Goal: Task Accomplishment & Management: Use online tool/utility

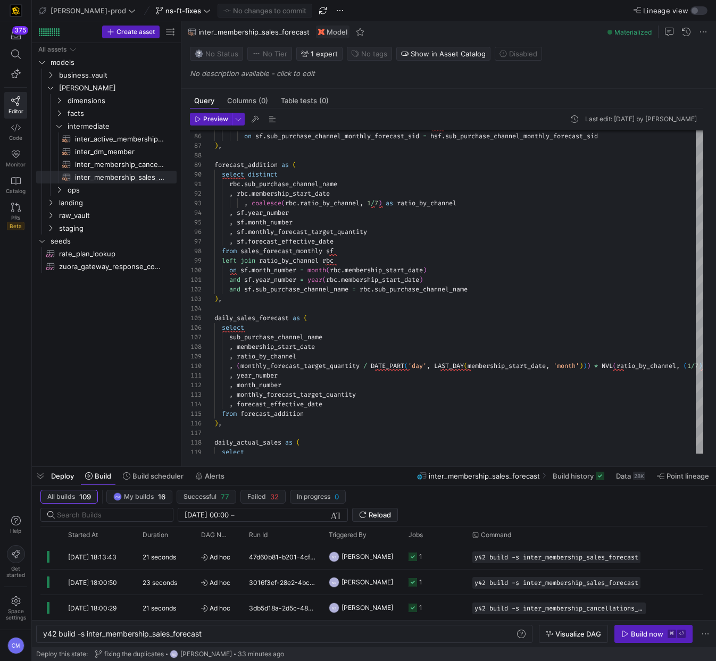
scroll to position [0, 161]
click at [18, 164] on span "Monitor" at bounding box center [16, 164] width 20 height 6
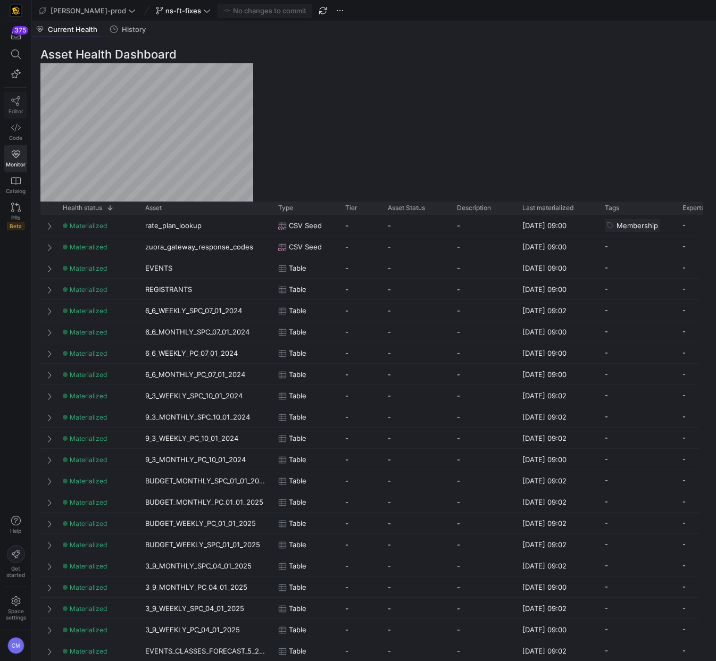
click at [6, 106] on link "Editor" at bounding box center [15, 105] width 23 height 27
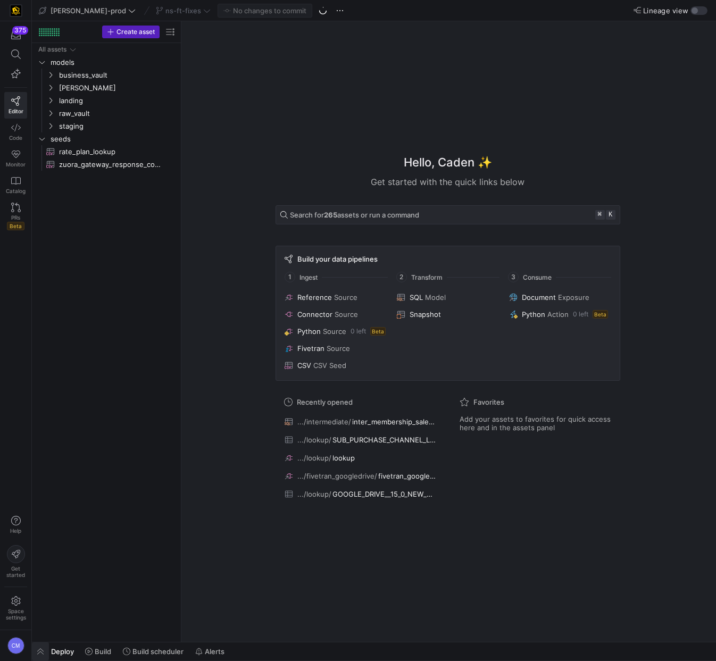
click at [40, 648] on span "button" at bounding box center [40, 652] width 17 height 18
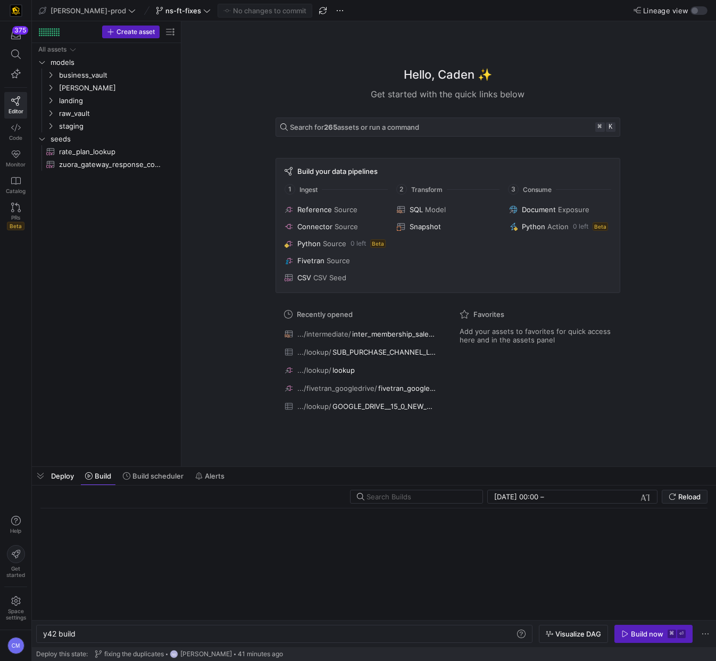
scroll to position [0, 32]
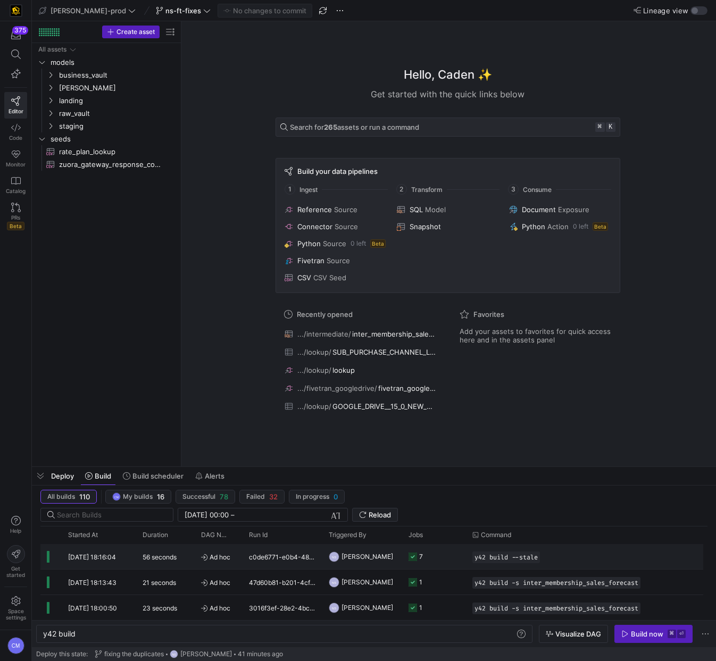
click at [236, 562] on div "Ad hoc" at bounding box center [219, 556] width 48 height 25
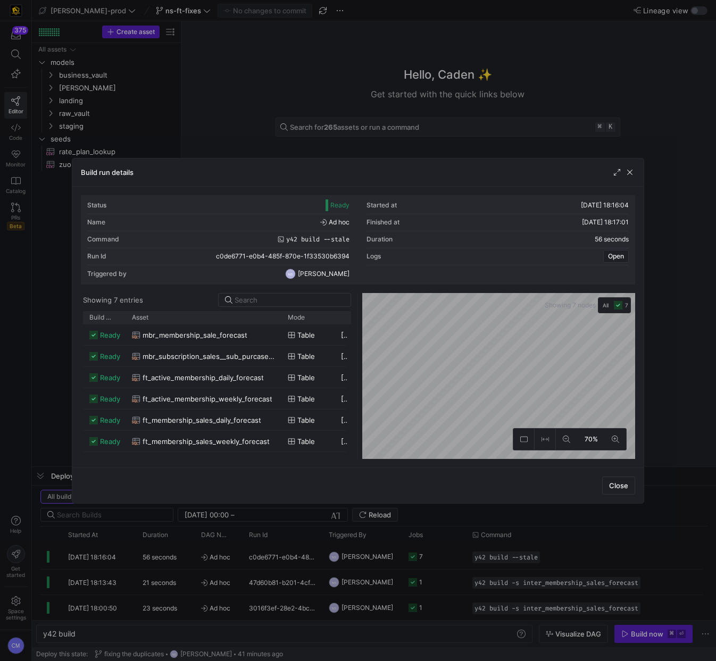
drag, startPoint x: 146, startPoint y: 319, endPoint x: 280, endPoint y: 336, distance: 135.8
click at [280, 336] on div "Build status Asset Mode 1" at bounding box center [217, 385] width 269 height 148
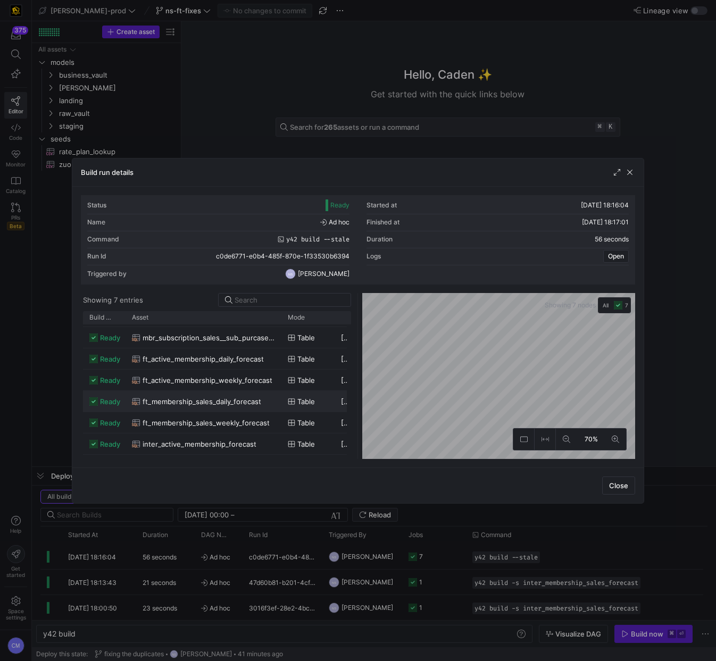
click at [238, 409] on span "ft_membership_sales_daily_forecast" at bounding box center [202, 402] width 119 height 21
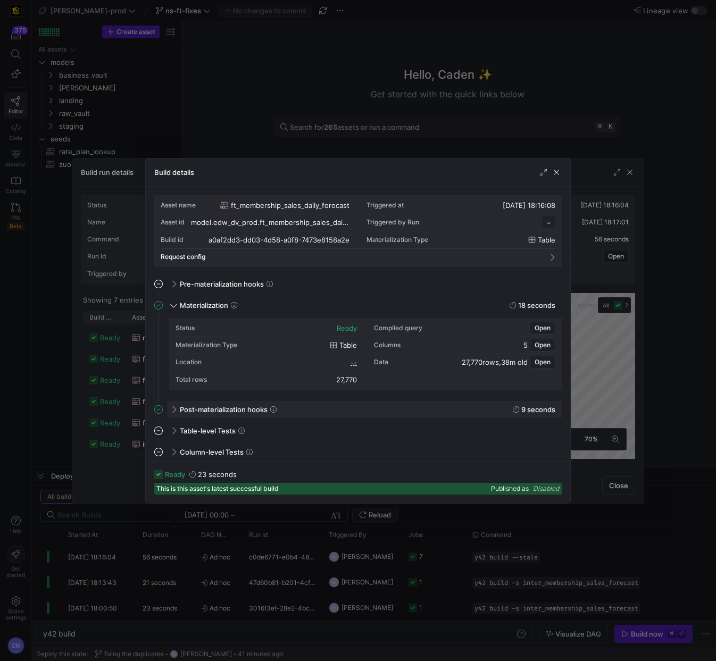
scroll to position [14, 0]
click at [267, 364] on span "a0af2dd3_dd03_4d58_a0f8_7473e8158a2e" at bounding box center [283, 362] width 129 height 7
click at [300, 131] on div at bounding box center [358, 330] width 716 height 661
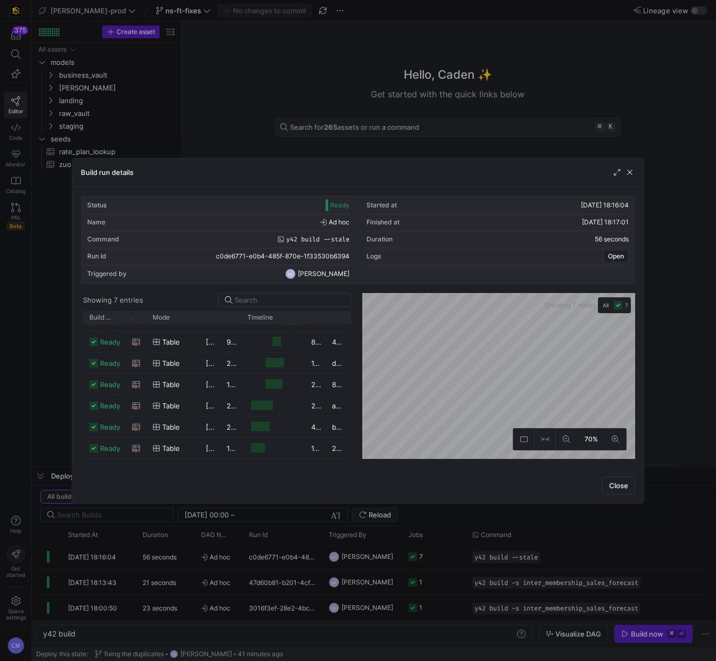
click at [242, 114] on div at bounding box center [358, 330] width 716 height 661
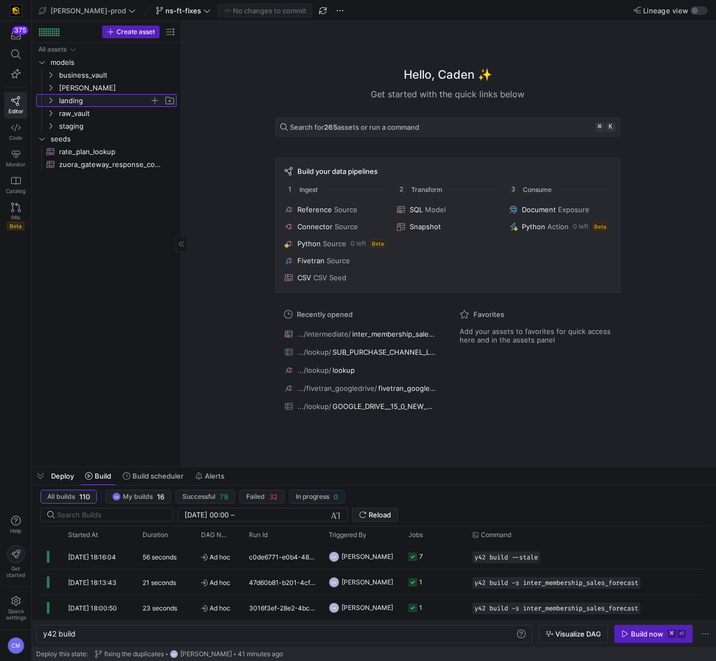
click at [73, 95] on span "landing" at bounding box center [104, 101] width 90 height 12
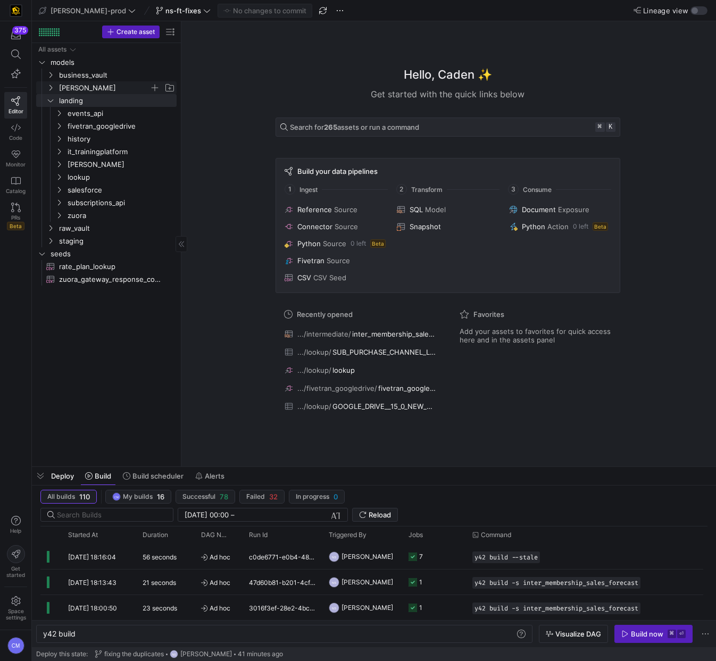
click at [73, 87] on span "[PERSON_NAME]" at bounding box center [104, 88] width 90 height 12
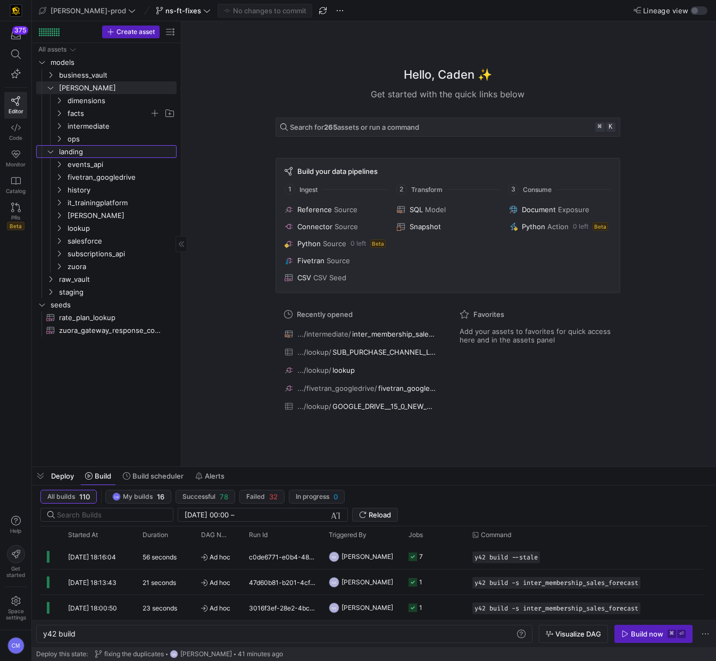
drag, startPoint x: 78, startPoint y: 150, endPoint x: 88, endPoint y: 119, distance: 33.1
click at [78, 150] on span "landing" at bounding box center [117, 152] width 116 height 12
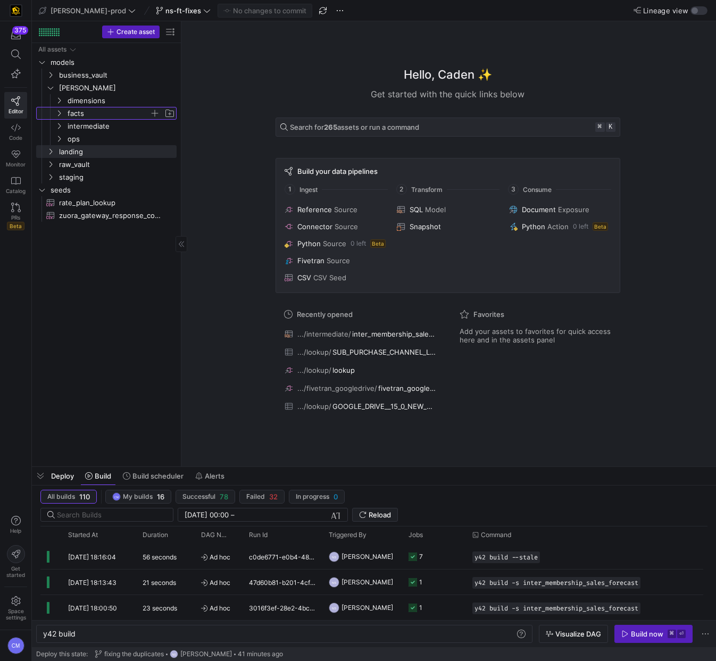
click at [88, 111] on span "facts" at bounding box center [109, 113] width 82 height 12
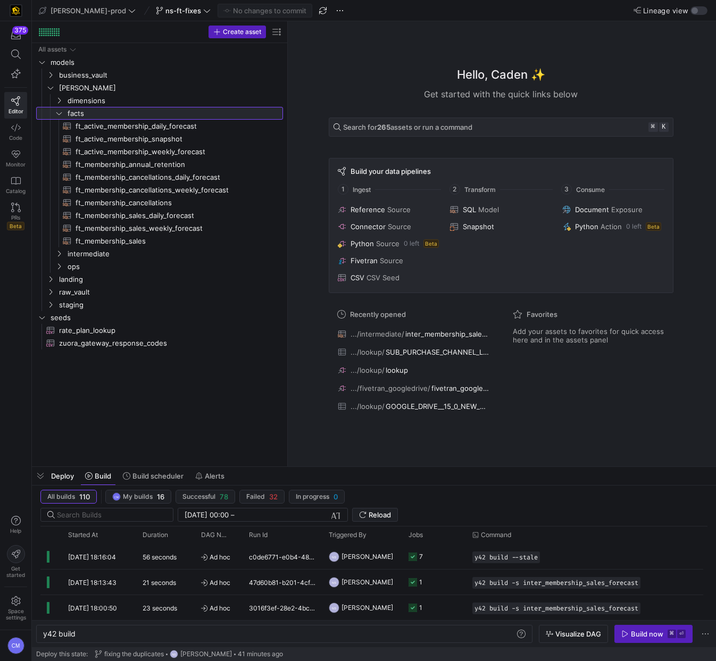
drag, startPoint x: 181, startPoint y: 172, endPoint x: 327, endPoint y: 187, distance: 147.0
click at [175, 217] on span "ft_membership_sales_daily_forecast​​​​​​​​​​" at bounding box center [173, 216] width 195 height 12
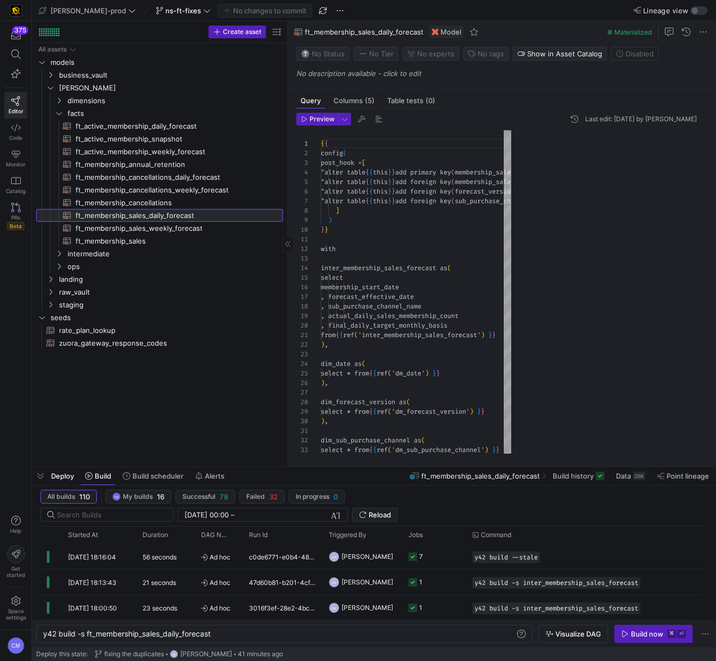
type textarea "y42 build -s ft_membership_sales_daily_forecast"
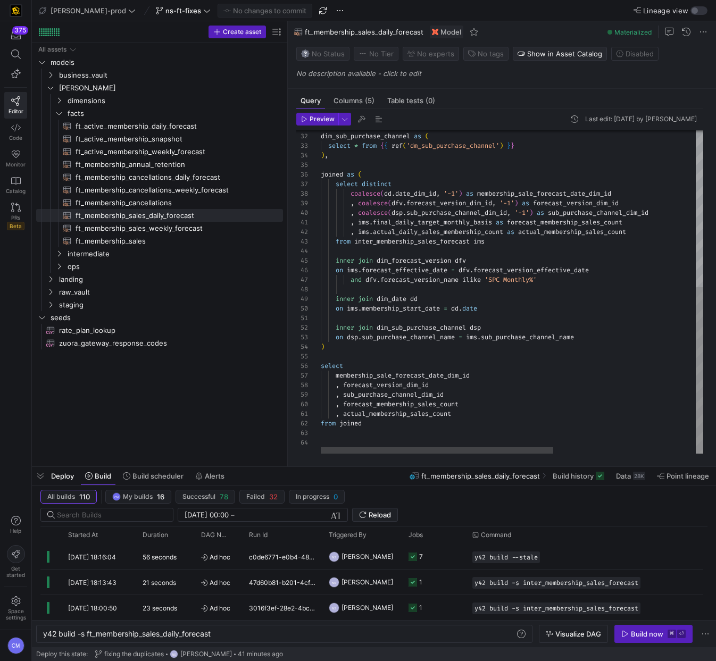
type textarea "inner join dim_sub_purchase_channel dsp on dsp.sub_purchase_channel_name = ims.…"
click at [400, 376] on div "dim_sub_purchase_channel as ( select * from { { ref ( 'dm_sub_purchase_channel'…" at bounding box center [629, 140] width 616 height 628
click at [421, 380] on div "dim_sub_purchase_channel as ( select * from { { ref ( 'dm_sub_purchase_channel'…" at bounding box center [629, 140] width 616 height 628
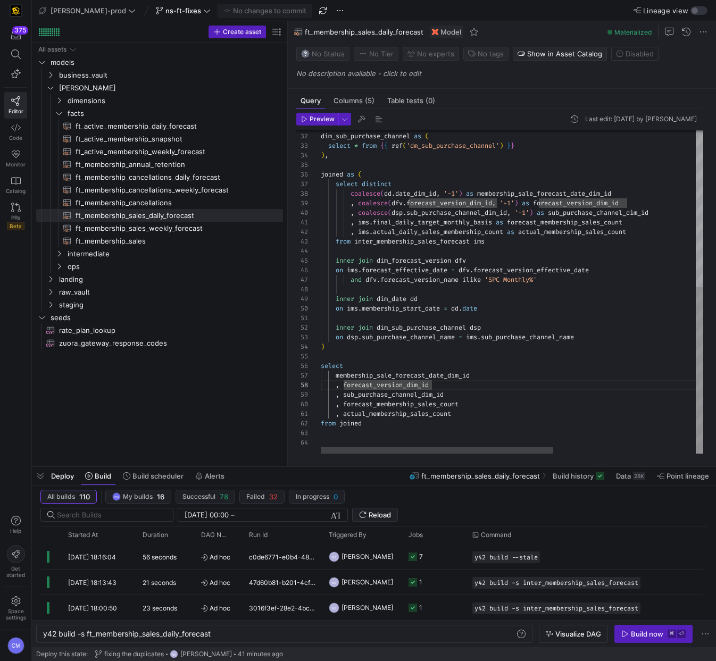
click at [413, 392] on div "dim_sub_purchase_channel as ( select * from { { ref ( 'dm_sub_purchase_channel'…" at bounding box center [629, 140] width 616 height 628
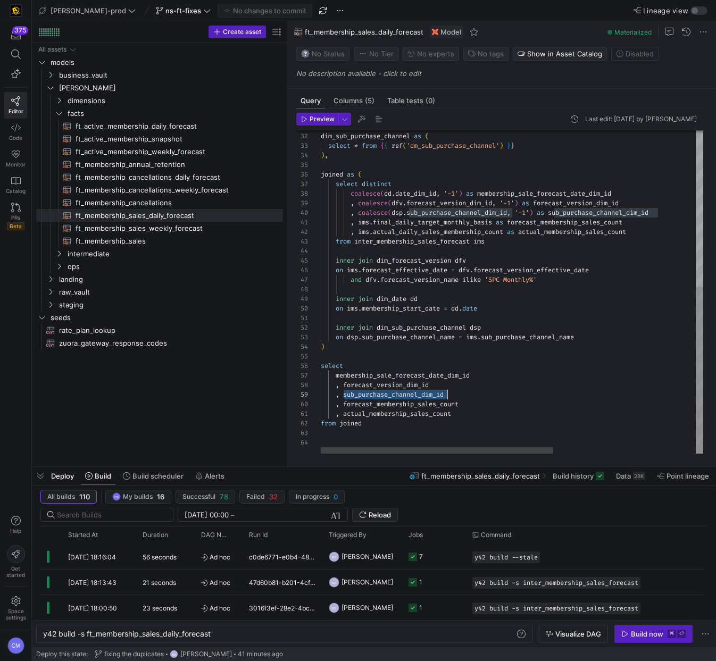
scroll to position [77, 127]
click at [413, 392] on div "dim_sub_purchase_channel as ( select * from { { ref ( 'dm_sub_purchase_channel'…" at bounding box center [629, 140] width 616 height 628
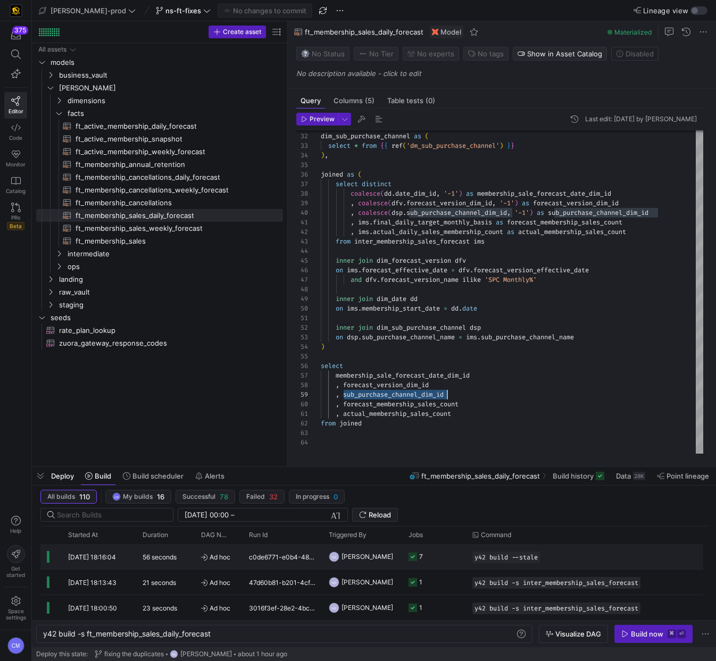
click at [441, 556] on y42-job-status-cell-renderer "7" at bounding box center [434, 557] width 51 height 24
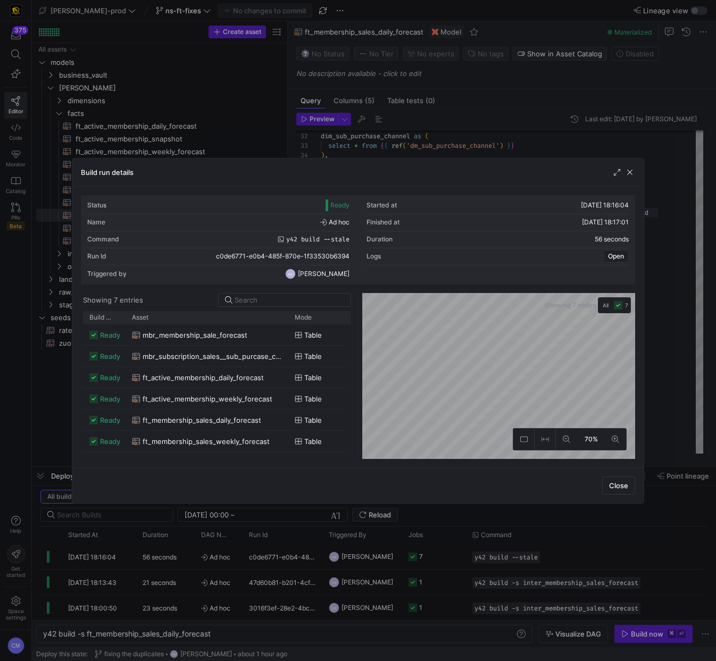
drag, startPoint x: 146, startPoint y: 317, endPoint x: 288, endPoint y: 338, distance: 143.2
click at [288, 338] on div "Build status Asset Mode 1" at bounding box center [217, 385] width 269 height 148
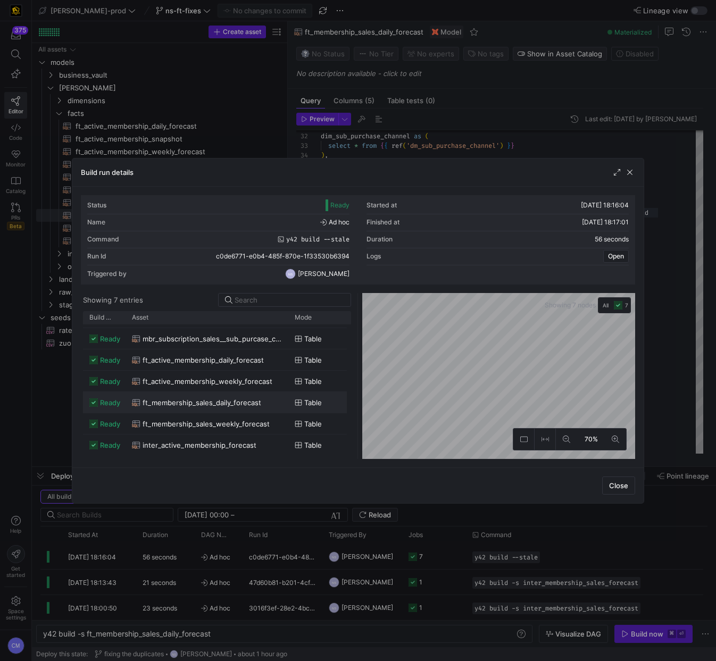
scroll to position [19, 0]
click at [257, 420] on span "ft_membership_sales_weekly_forecast" at bounding box center [206, 423] width 127 height 21
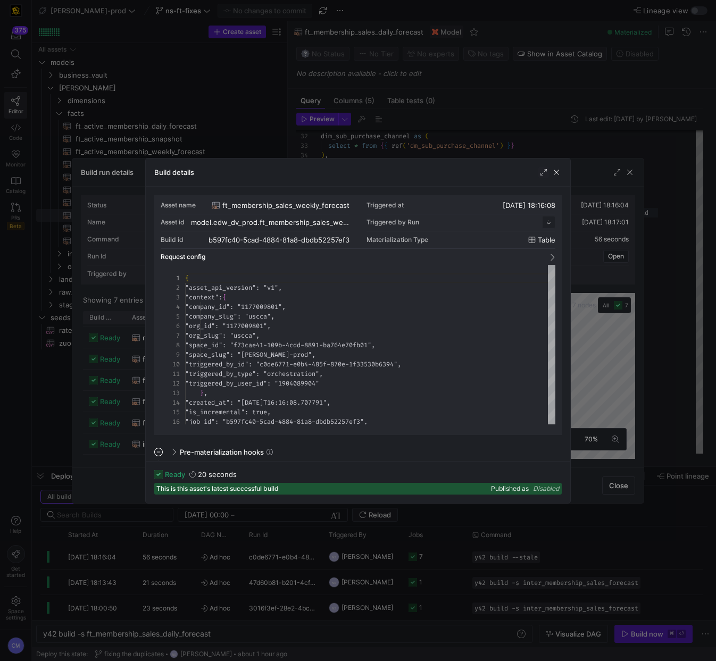
scroll to position [14, 0]
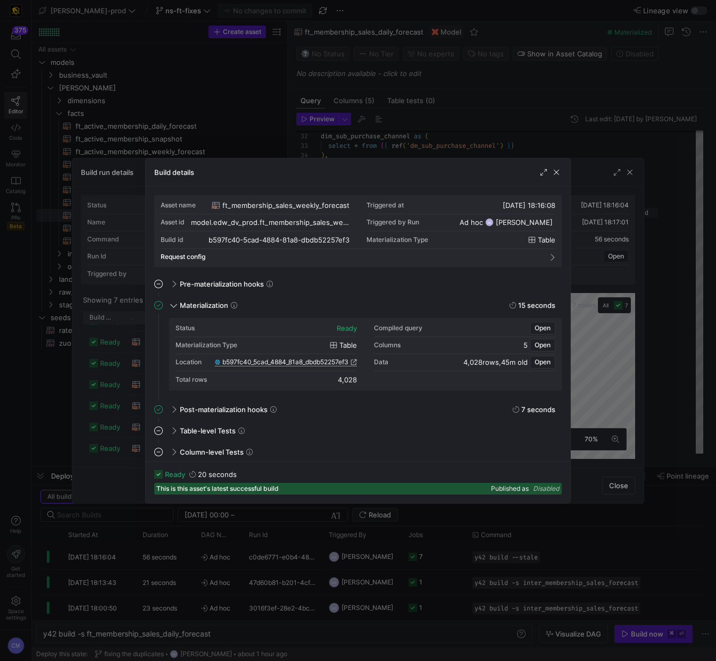
click at [293, 359] on span "b597fc40_5cad_4884_81a8_dbdb52257ef3" at bounding box center [285, 362] width 126 height 7
click at [278, 154] on div at bounding box center [358, 330] width 716 height 661
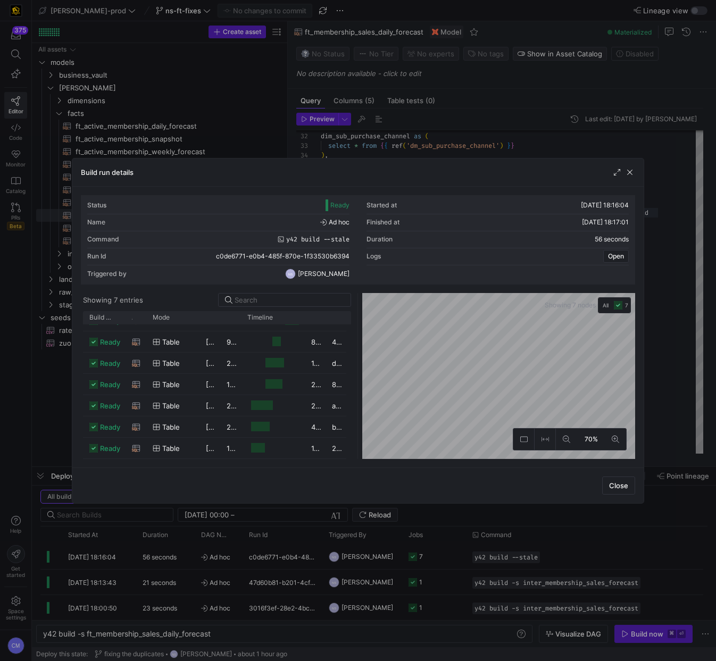
click at [309, 139] on div at bounding box center [358, 330] width 716 height 661
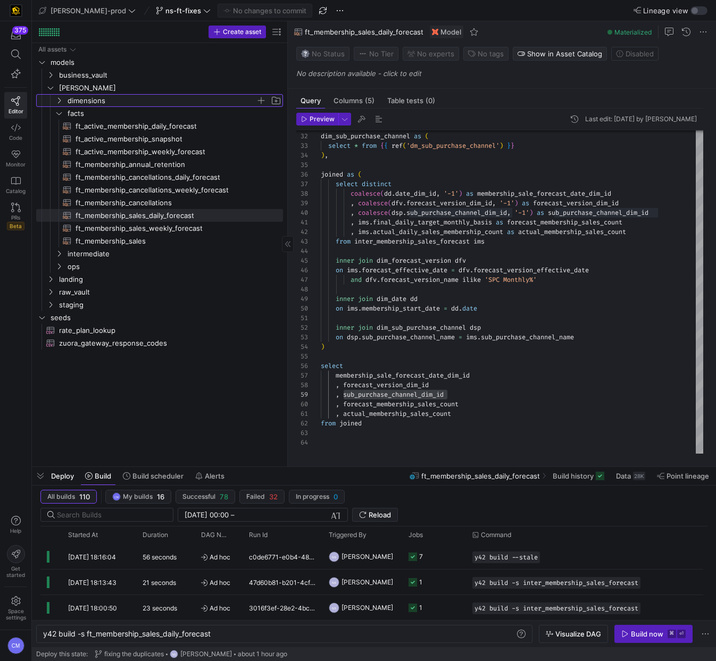
click at [110, 97] on span "dimensions" at bounding box center [162, 101] width 188 height 12
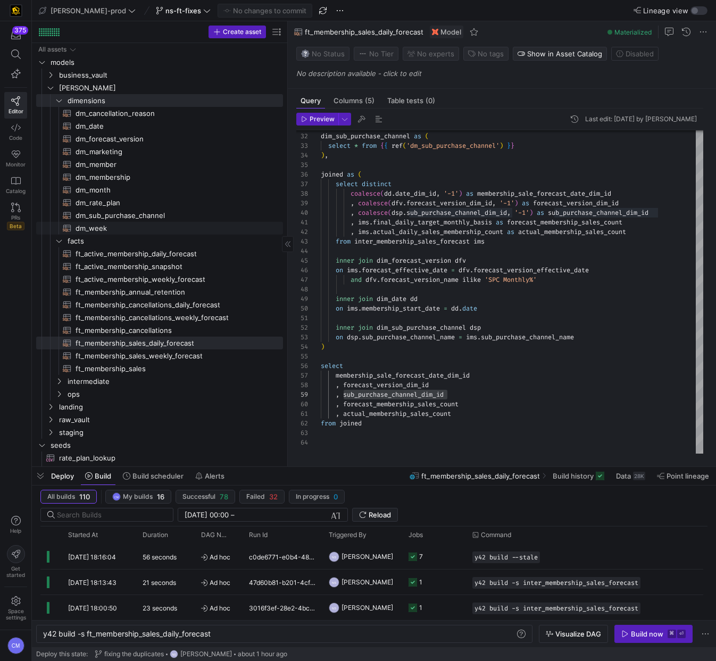
click at [136, 233] on span "dm_week​​​​​​​​​​" at bounding box center [173, 228] width 195 height 12
type textarea "y42 build -s dm_week"
type textarea "{{ config( materialized='table' , post_hook= "alter table {{ this }} add primar…"
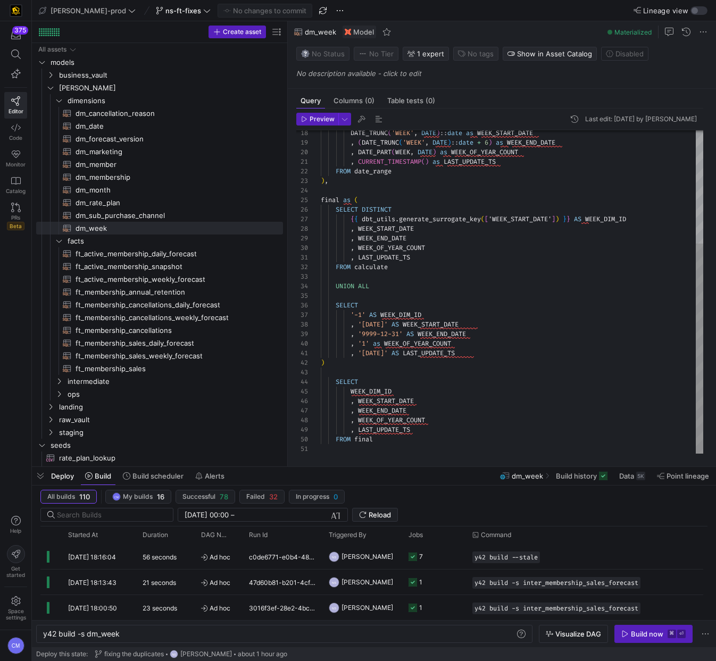
click at [470, 447] on div "DATE_TRUNC ( 'WEEK' , DATE ) :: date as WEEK_START_DATE , ( DATE_TRUNC ( 'WEEK'…" at bounding box center [512, 205] width 383 height 497
drag, startPoint x: 492, startPoint y: 473, endPoint x: 441, endPoint y: 437, distance: 62.4
click at [483, 468] on as-split "[PERSON_NAME]-prod ns-ft-fixes No changes to commit Lineage view Create asset D…" at bounding box center [374, 330] width 684 height 661
type textarea ", '[DATE]' AS LAST_UPDATE_TS ) SELECT WEEK_DIM_ID , WEEK_START_DATE , WEEK_END_…"
click at [407, 403] on div "DATE_TRUNC ( 'WEEK' , DATE ) :: date as WEEK_START_DATE , ( DATE_TRUNC ( 'WEEK'…" at bounding box center [512, 205] width 383 height 497
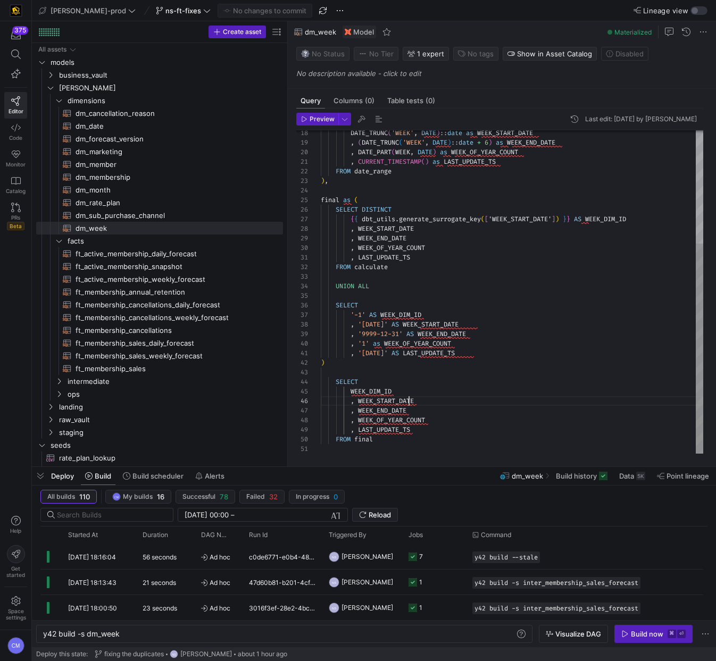
scroll to position [48, 96]
click at [407, 403] on div "DATE_TRUNC ( 'WEEK' , DATE ) :: date as WEEK_START_DATE , ( DATE_TRUNC ( 'WEEK'…" at bounding box center [512, 205] width 383 height 497
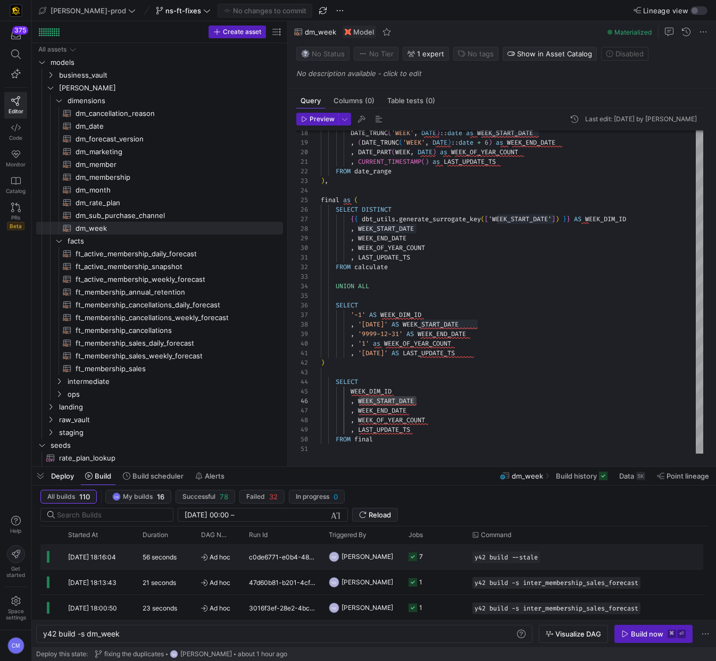
click at [394, 561] on y42-orchestration-triggered-by "NS [PERSON_NAME]" at bounding box center [362, 557] width 67 height 24
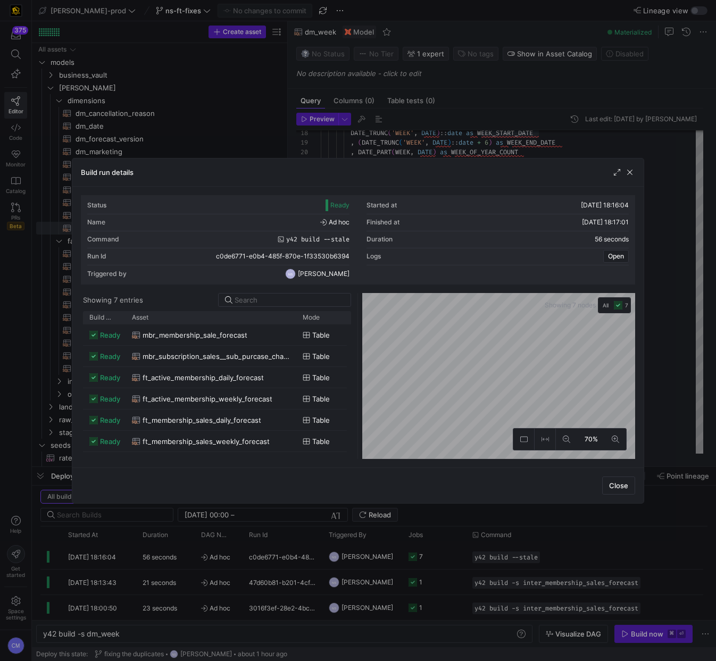
drag, startPoint x: 146, startPoint y: 319, endPoint x: 295, endPoint y: 342, distance: 151.3
click at [295, 342] on div "Build status Asset Mode 1" at bounding box center [217, 385] width 269 height 148
click at [271, 383] on div "ft_active_membership_daily_forecast" at bounding box center [211, 378] width 159 height 21
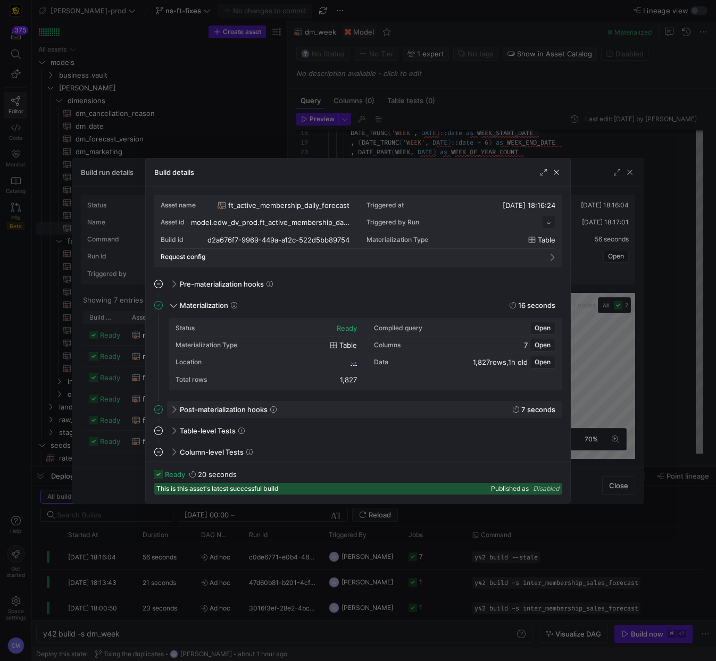
scroll to position [96, 0]
click at [275, 365] on span "d2a676f7_9969_449a_a12c_522d5bb89754" at bounding box center [285, 362] width 126 height 7
click at [558, 172] on span "button" at bounding box center [556, 172] width 11 height 11
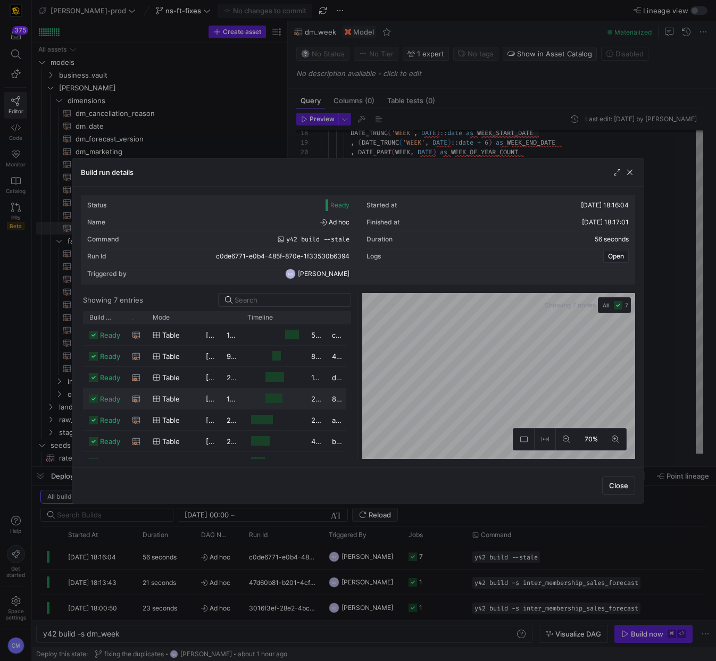
scroll to position [14, 0]
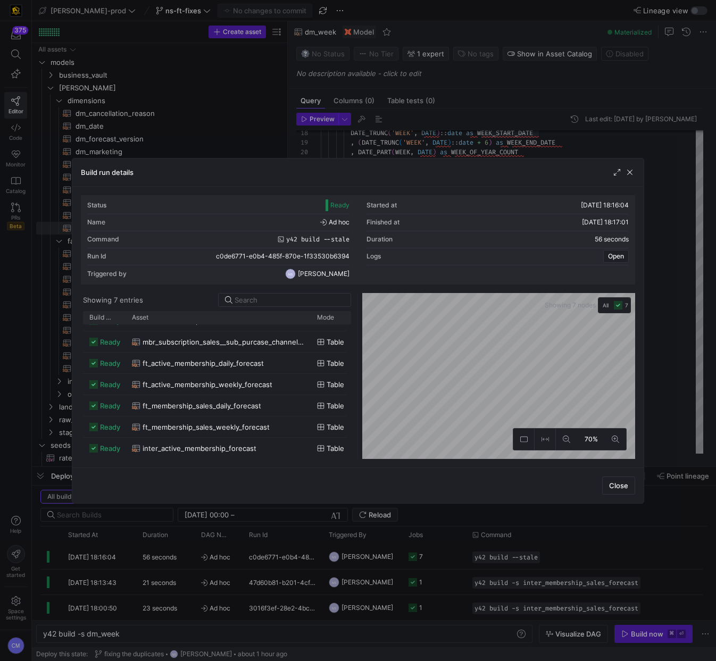
drag, startPoint x: 144, startPoint y: 317, endPoint x: 309, endPoint y: 328, distance: 164.8
click at [309, 328] on div "Build status Asset Mode 1" at bounding box center [217, 385] width 269 height 148
click at [263, 380] on span "ft_active_membership_weekly_forecast" at bounding box center [208, 385] width 130 height 21
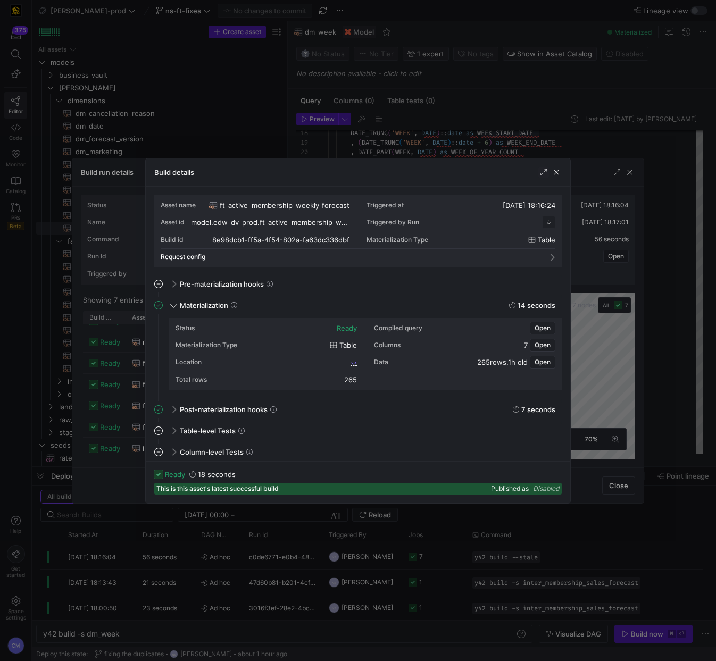
scroll to position [96, 0]
click at [269, 359] on span "8e98dcb1_ff5a_4f54_802a_fa63dc336dbf" at bounding box center [286, 362] width 123 height 7
